Goal: Communication & Community: Answer question/provide support

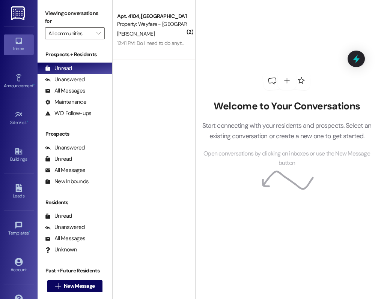
click at [158, 51] on div "Apt. 4104, [GEOGRAPHIC_DATA] Pky Property: Wayfare - [GEOGRAPHIC_DATA] [PERSON_…" at bounding box center [154, 30] width 83 height 60
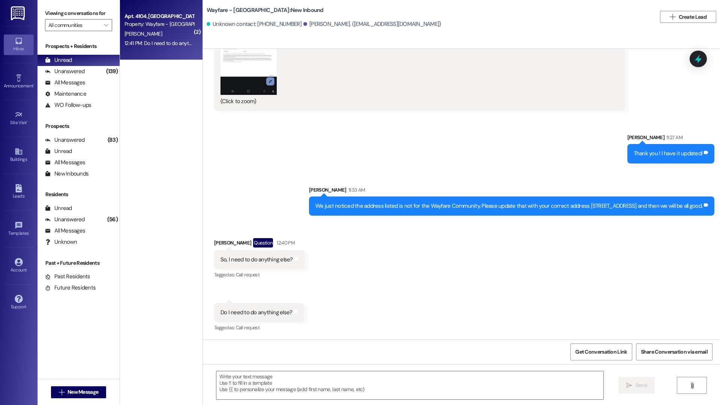
scroll to position [1072, 0]
